Goal: Contribute content

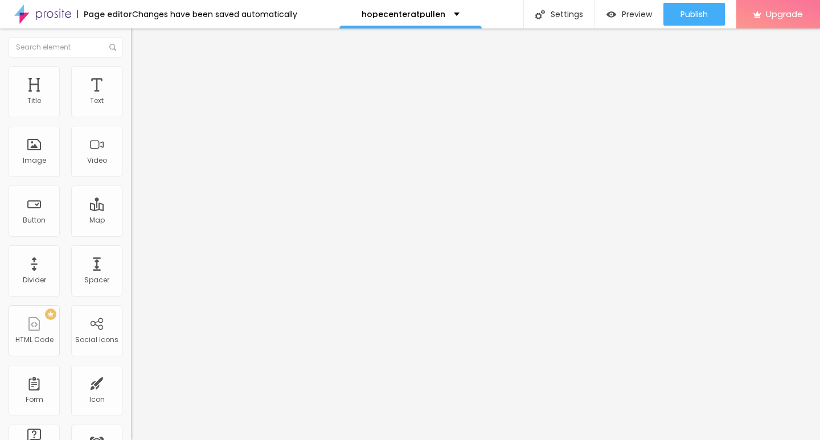
click at [131, 253] on img at bounding box center [134, 251] width 6 height 6
click at [131, 98] on span "Add image" at bounding box center [154, 93] width 47 height 10
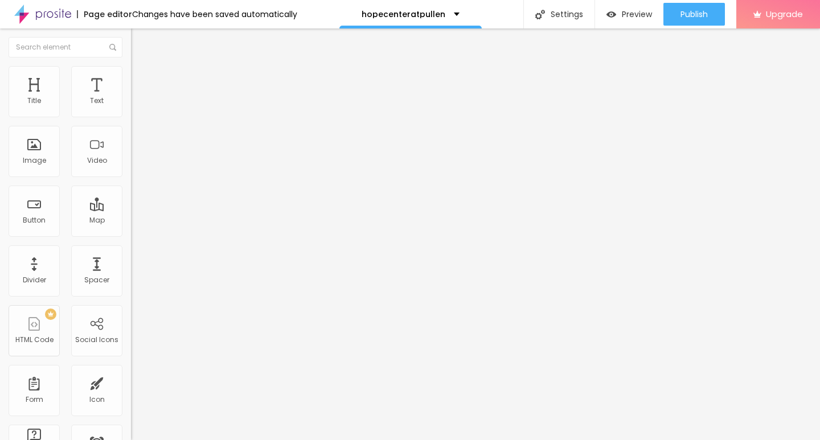
click at [139, 42] on div "Edit Image" at bounding box center [169, 41] width 60 height 9
click at [48, 159] on div "Image" at bounding box center [34, 151] width 51 height 51
click at [131, 75] on li "Style" at bounding box center [196, 71] width 131 height 11
type input "10"
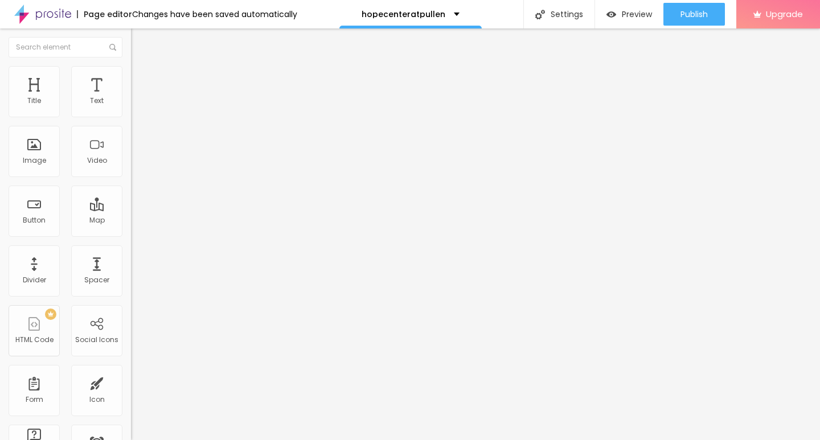
click at [131, 117] on input "range" at bounding box center [167, 112] width 73 height 9
click at [139, 44] on div "Edit Image" at bounding box center [169, 41] width 60 height 9
click at [139, 40] on div "Edit Text" at bounding box center [165, 41] width 52 height 9
click at [139, 37] on div "Edit Text" at bounding box center [165, 41] width 52 height 9
click at [131, 107] on input "Click me" at bounding box center [199, 101] width 137 height 11
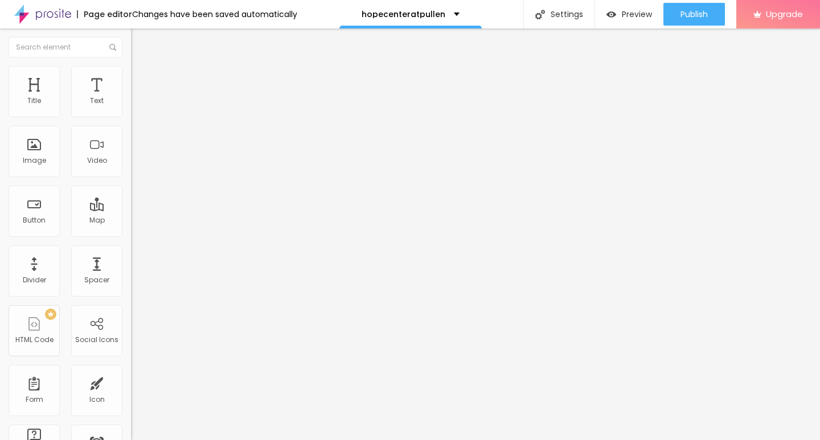
paste input "→ VIEW DOCUMENT HERE"
type input "→ VIEW DOCUMENT HERE"
click at [131, 178] on span "Default" at bounding box center [143, 175] width 24 height 10
click at [131, 186] on span "Small" at bounding box center [141, 181] width 20 height 10
click at [131, 235] on input "https://" at bounding box center [199, 228] width 137 height 11
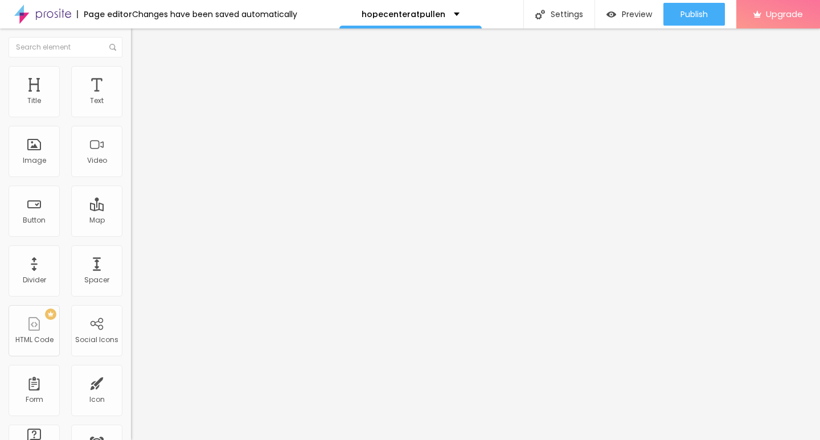
click at [131, 235] on input "https://" at bounding box center [199, 228] width 137 height 11
paste input "[DOMAIN_NAME]"
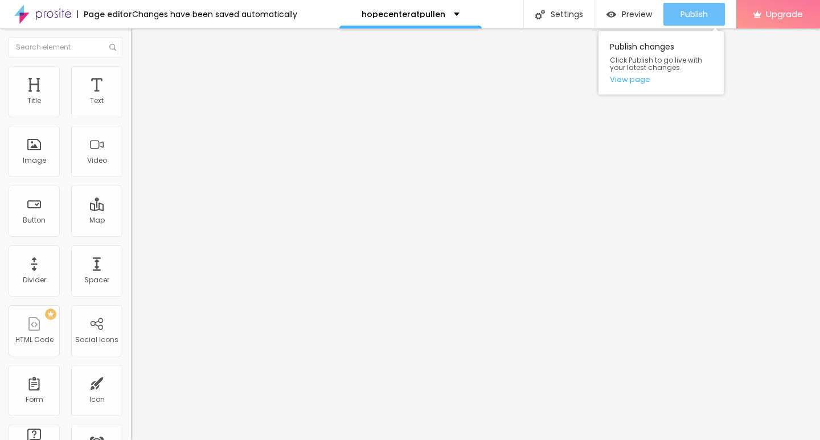
type input "[URL][DOMAIN_NAME]"
click at [681, 11] on span "Publish" at bounding box center [693, 14] width 27 height 9
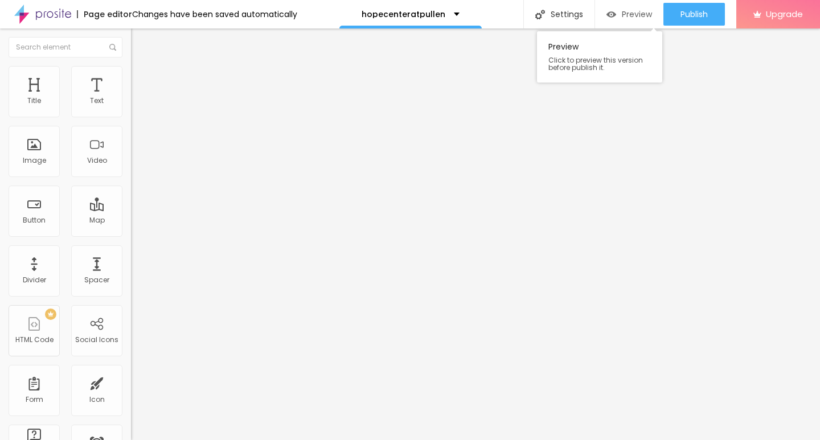
click at [623, 13] on span "Preview" at bounding box center [637, 14] width 30 height 9
